Goal: Information Seeking & Learning: Check status

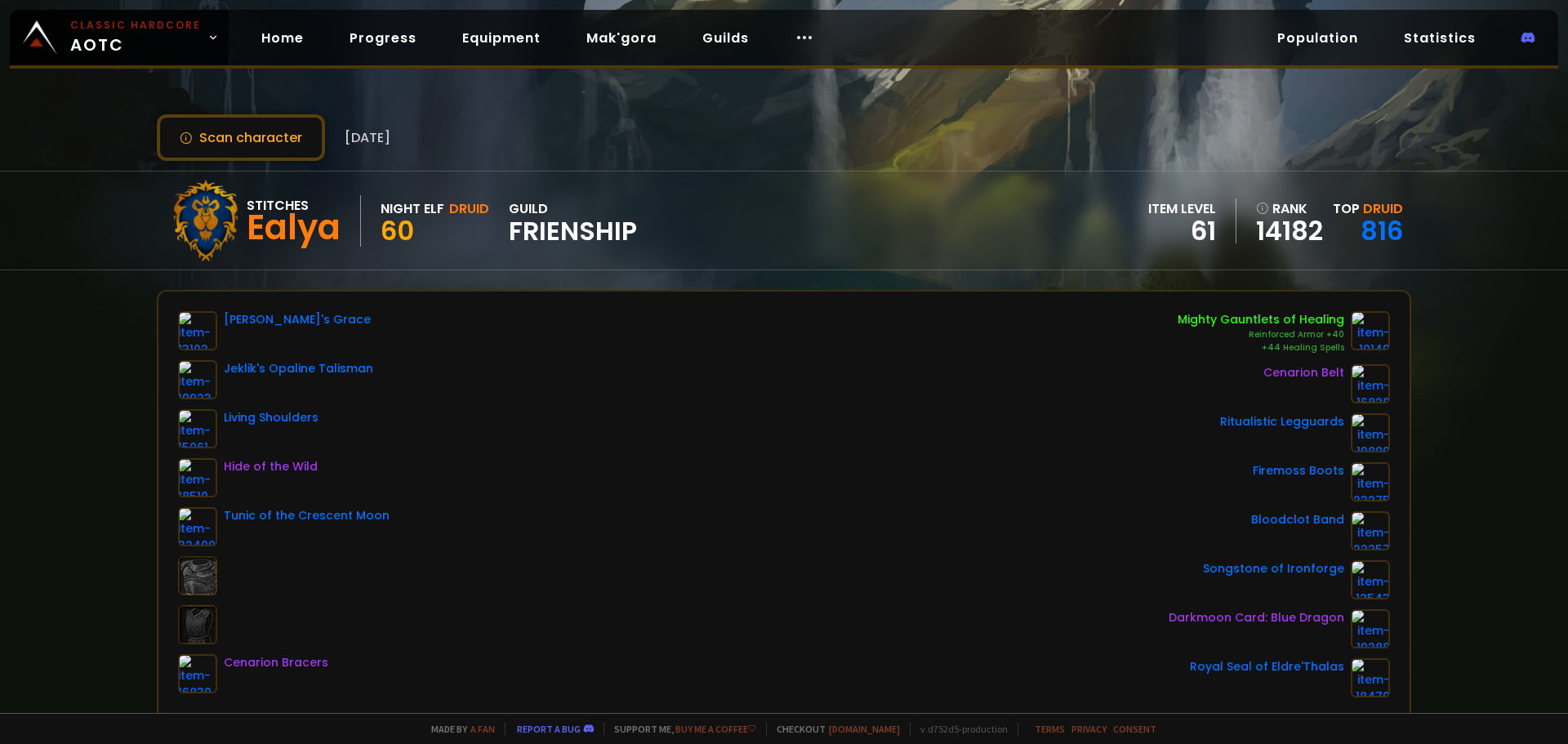
click at [921, 437] on div "[PERSON_NAME]'s [PERSON_NAME]'s Opaline Talisman Living Shoulders Hide of the W…" at bounding box center [784, 504] width 1212 height 386
click at [284, 41] on link "Home" at bounding box center [282, 39] width 69 height 34
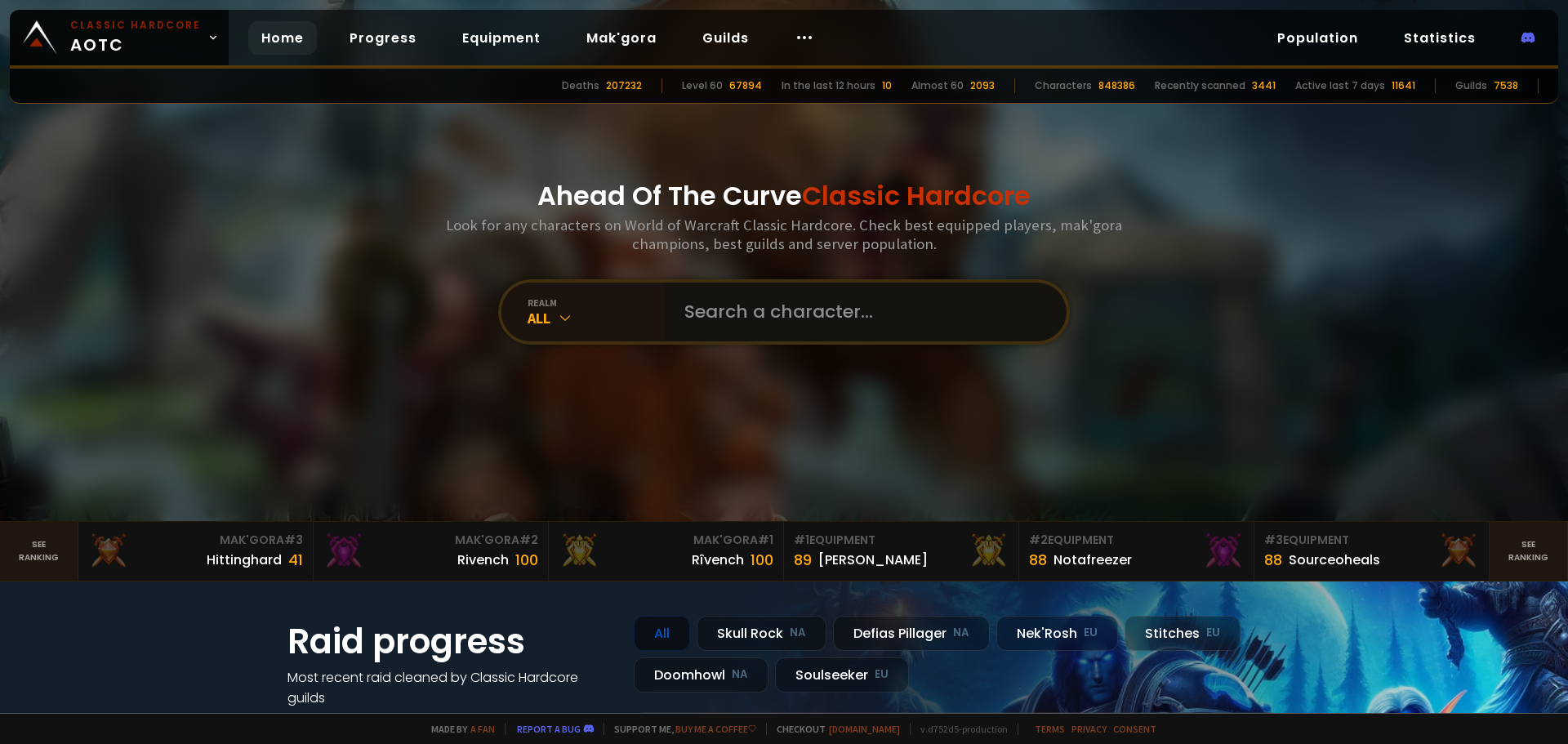
click at [826, 311] on input "text" at bounding box center [860, 312] width 373 height 59
click at [767, 322] on input "text" at bounding box center [860, 312] width 373 height 59
type input "[DEMOGRAPHIC_DATA]"
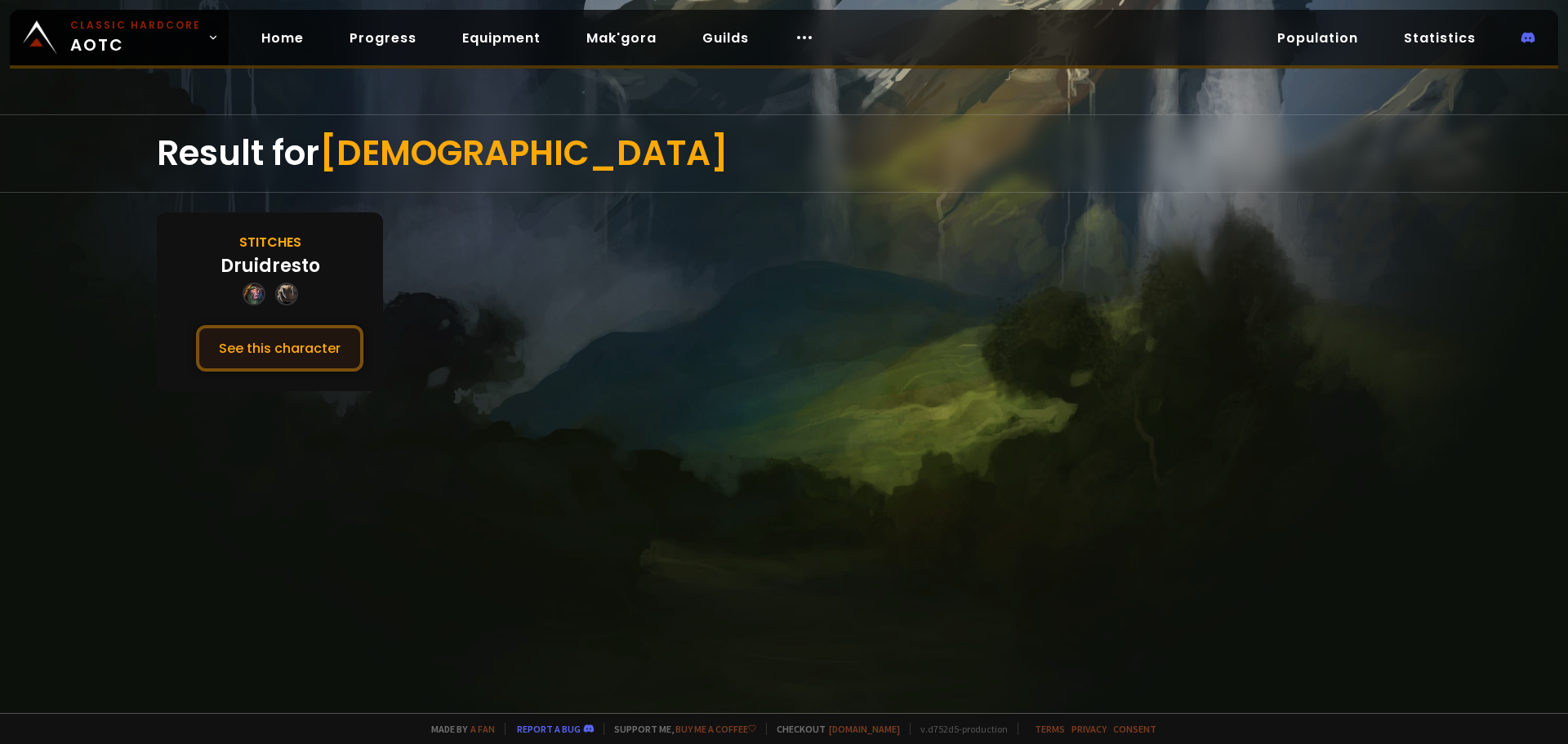
click at [318, 330] on button "See this character" at bounding box center [280, 349] width 167 height 47
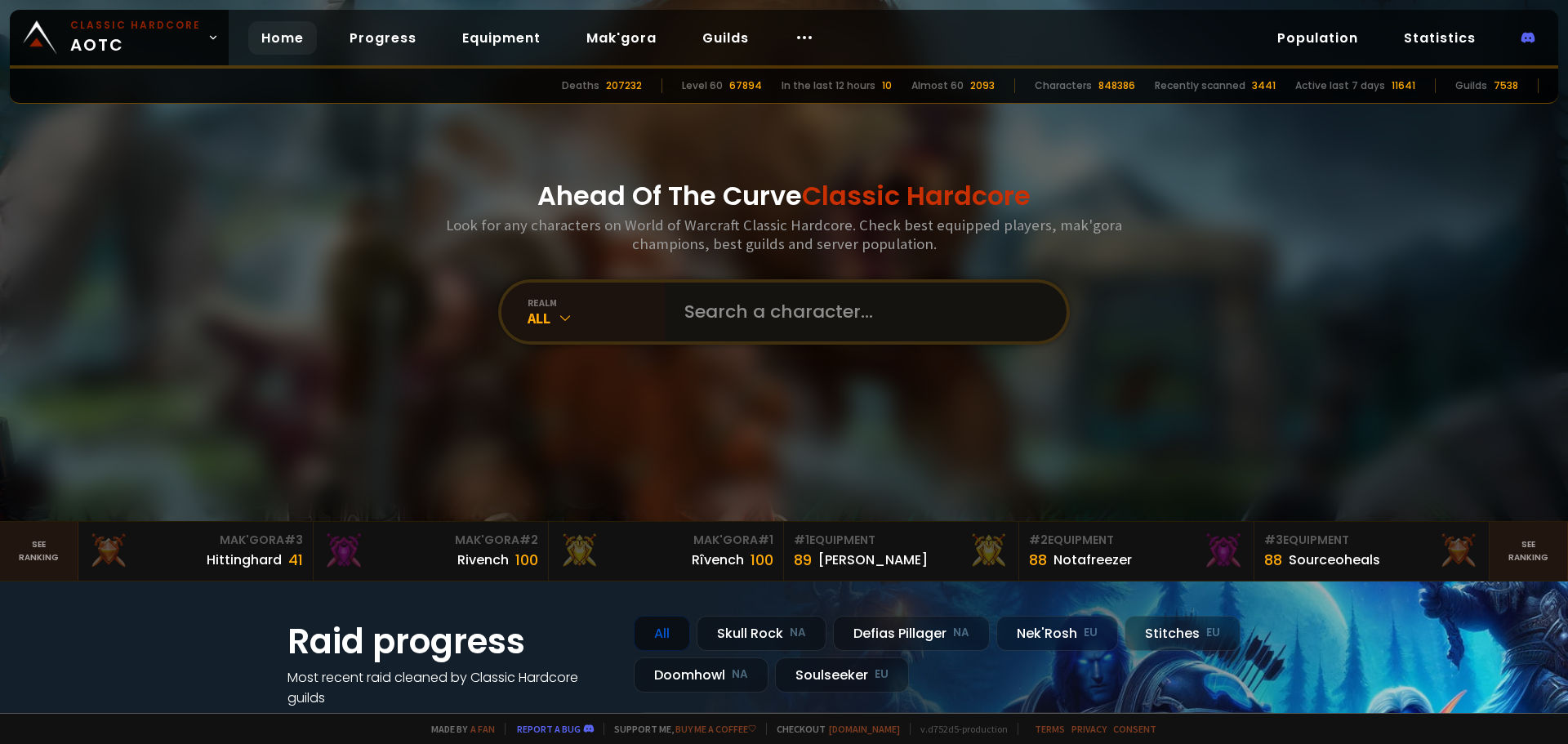
click at [794, 311] on input "text" at bounding box center [860, 312] width 373 height 59
type input "Drokens"
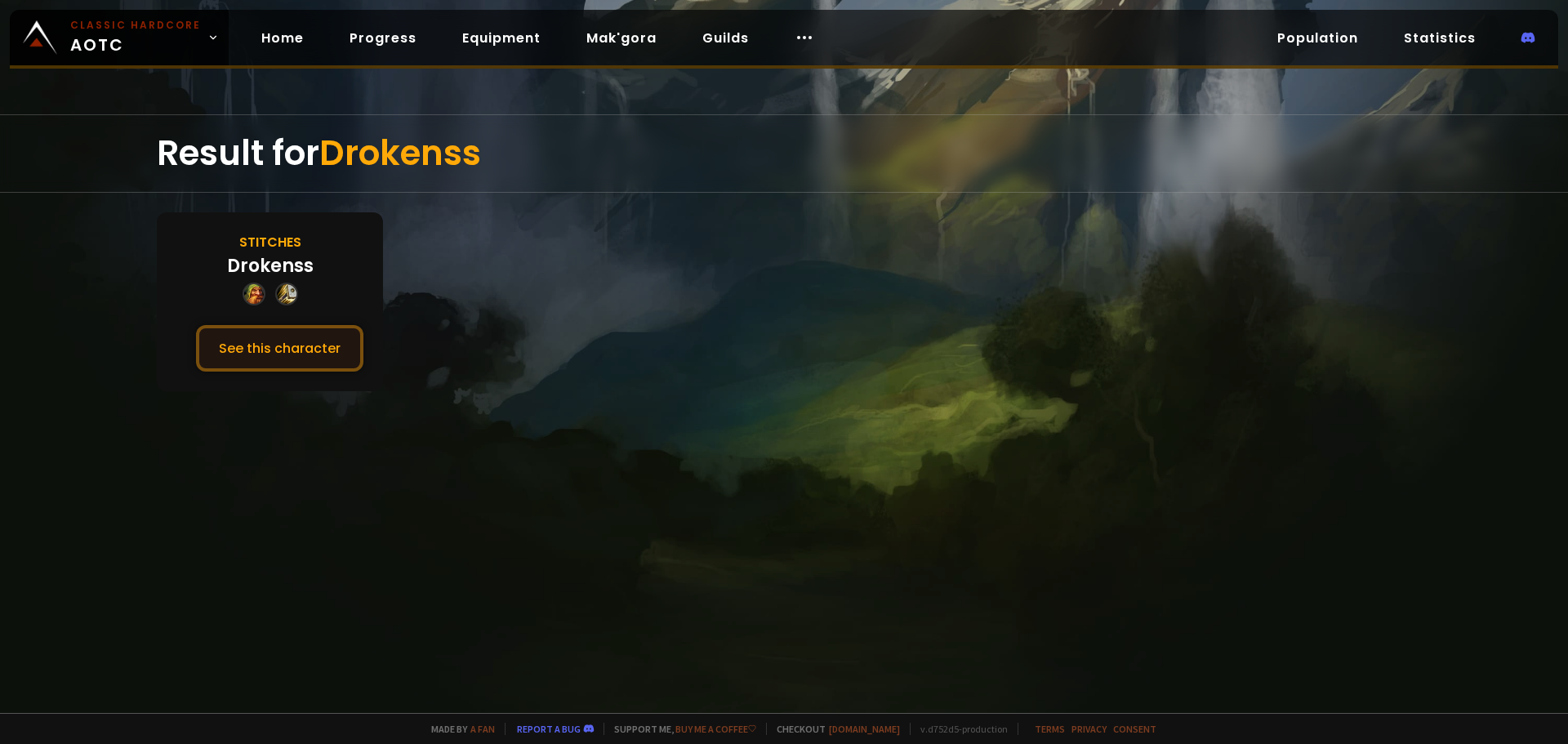
click at [278, 344] on button "See this character" at bounding box center [280, 349] width 167 height 47
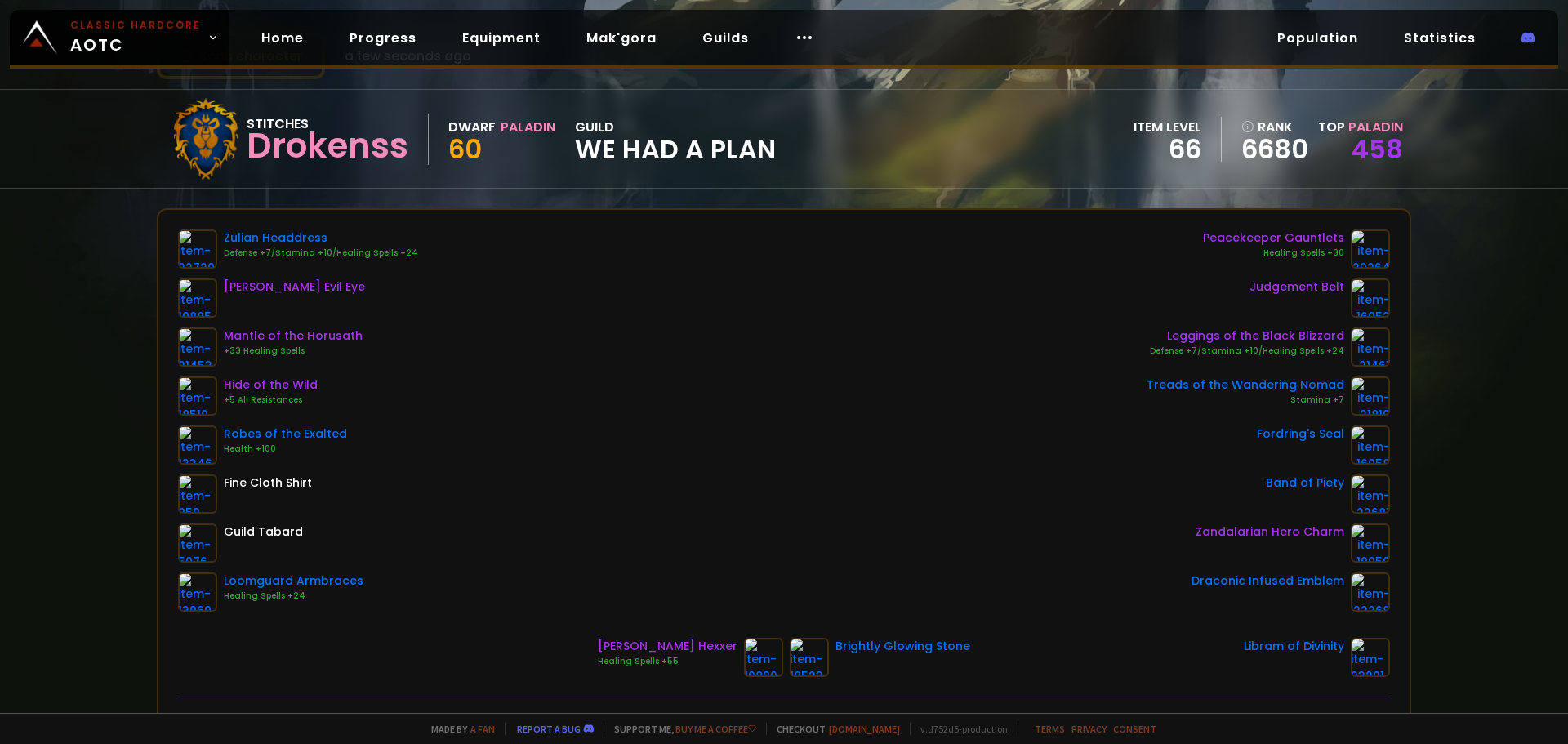
scroll to position [163, 0]
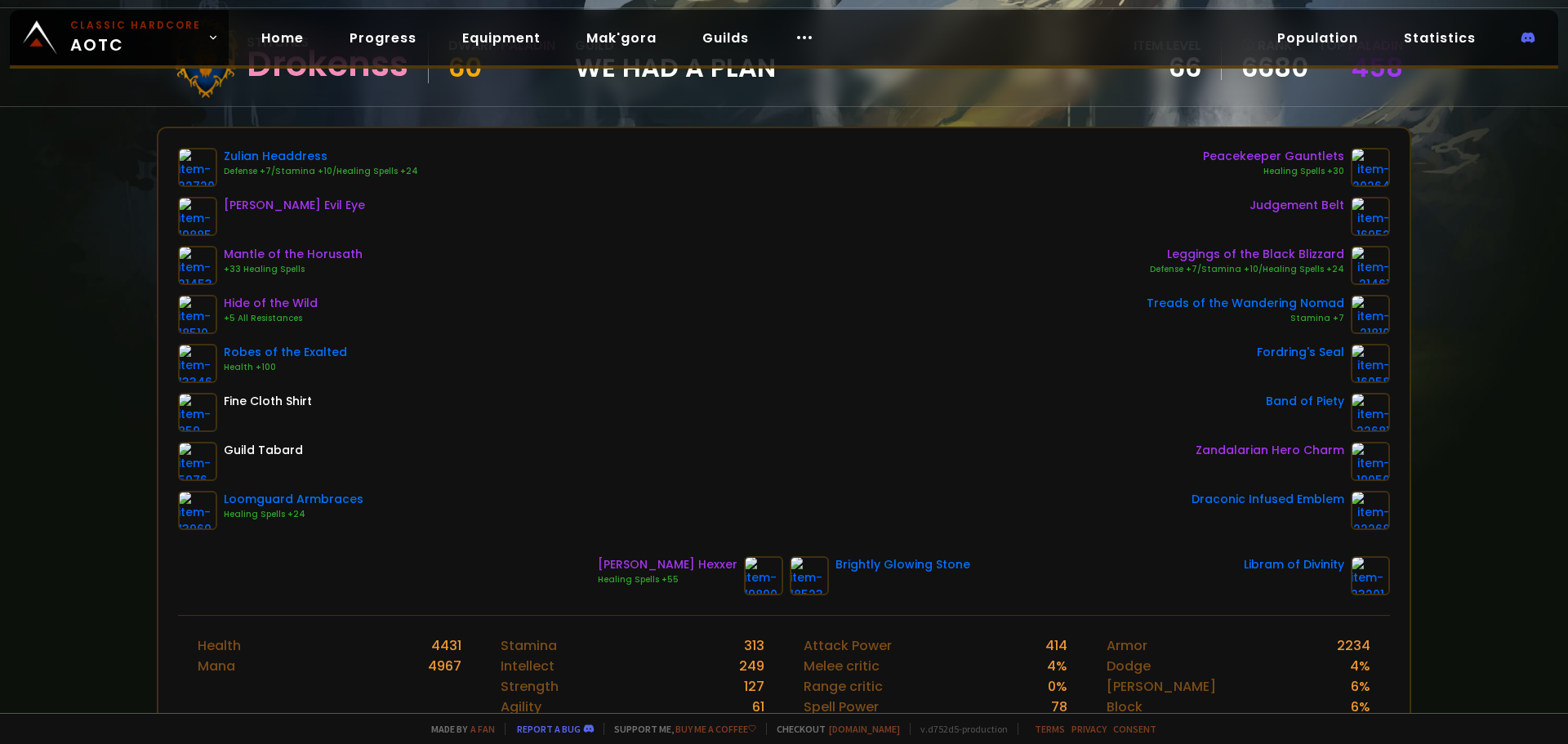
click at [409, 596] on div "Zulian Headdress Defense +7/Stamina +10/Healing Spells +24 [PERSON_NAME] Evil E…" at bounding box center [784, 372] width 1252 height 487
click at [952, 591] on div "[PERSON_NAME] Hexxer Healing Spells +55 Brightly Glowing Stone Libram of Divini…" at bounding box center [784, 576] width 1212 height 39
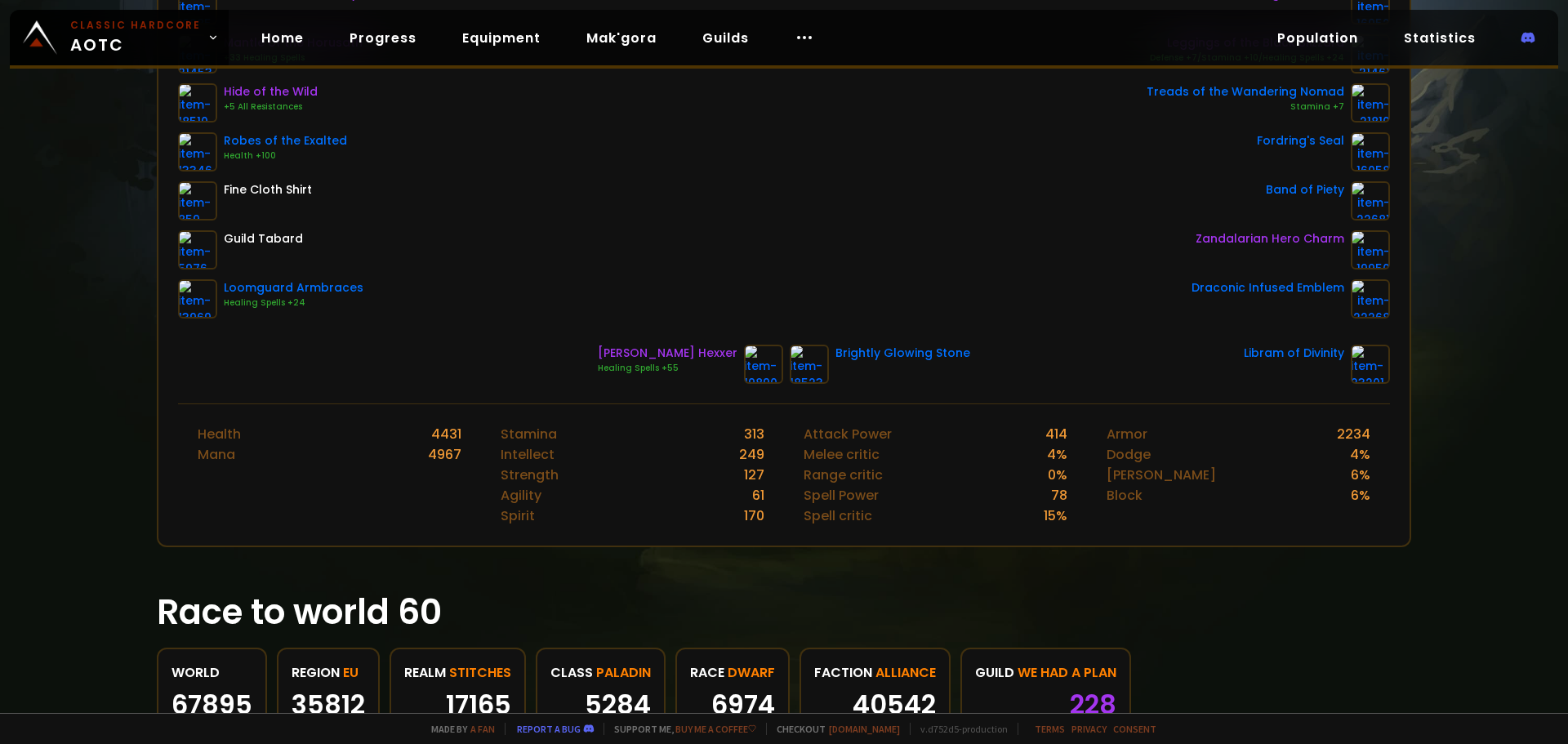
scroll to position [409, 0]
